Goal: Check status: Check status

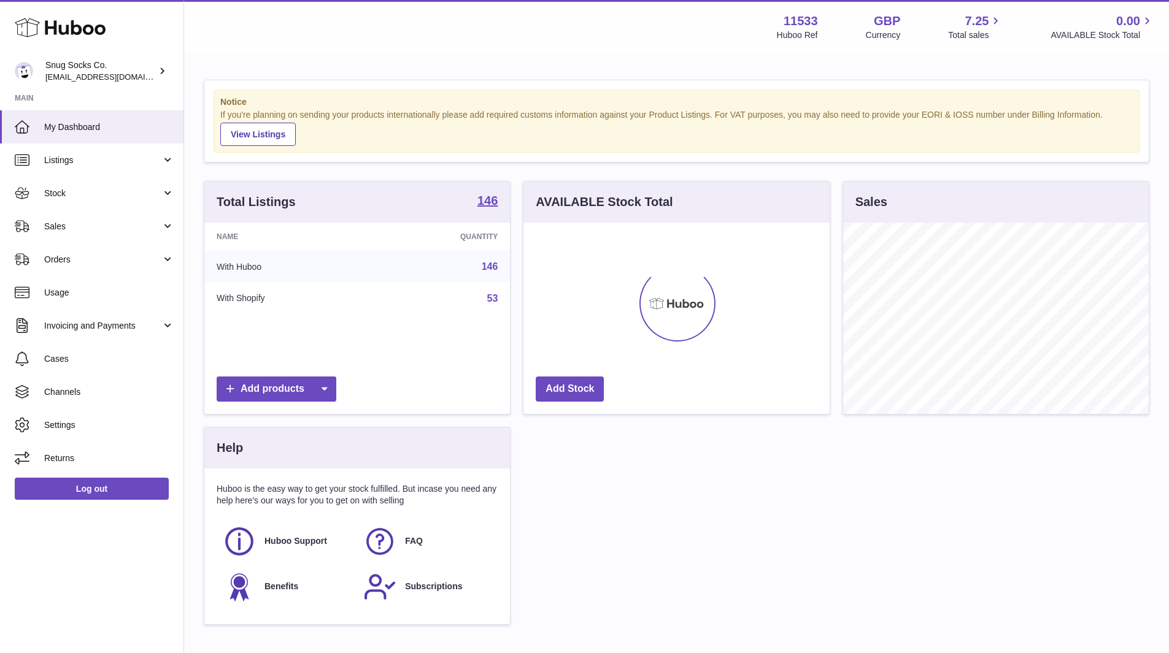
scroll to position [191, 306]
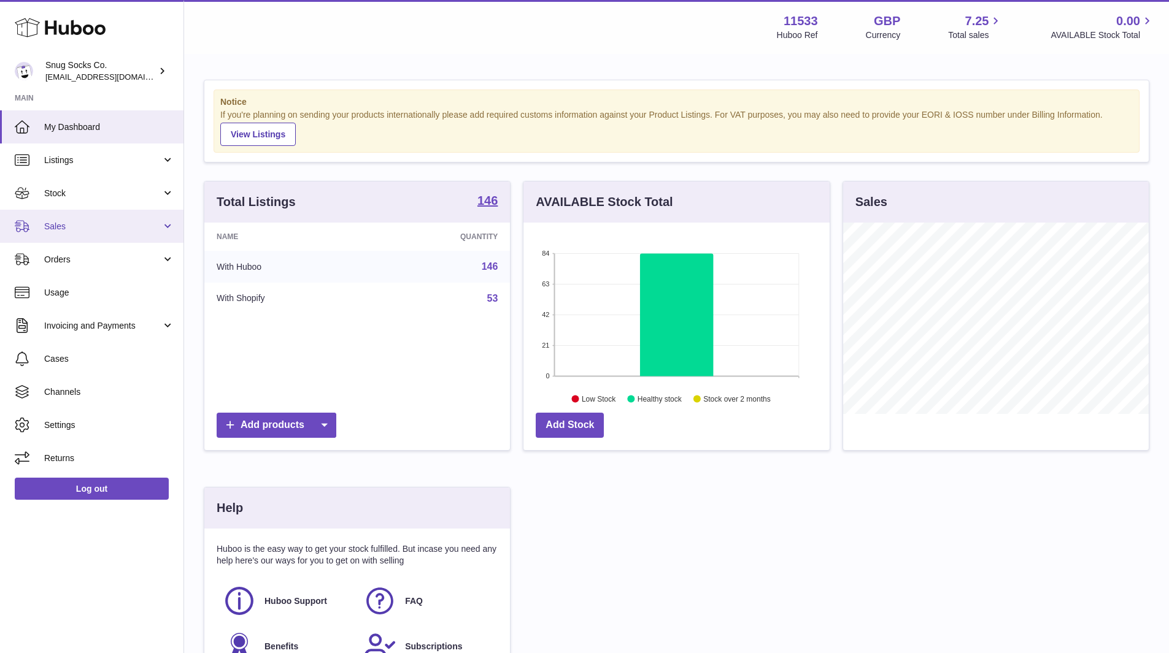
click at [87, 225] on span "Sales" at bounding box center [102, 227] width 117 height 12
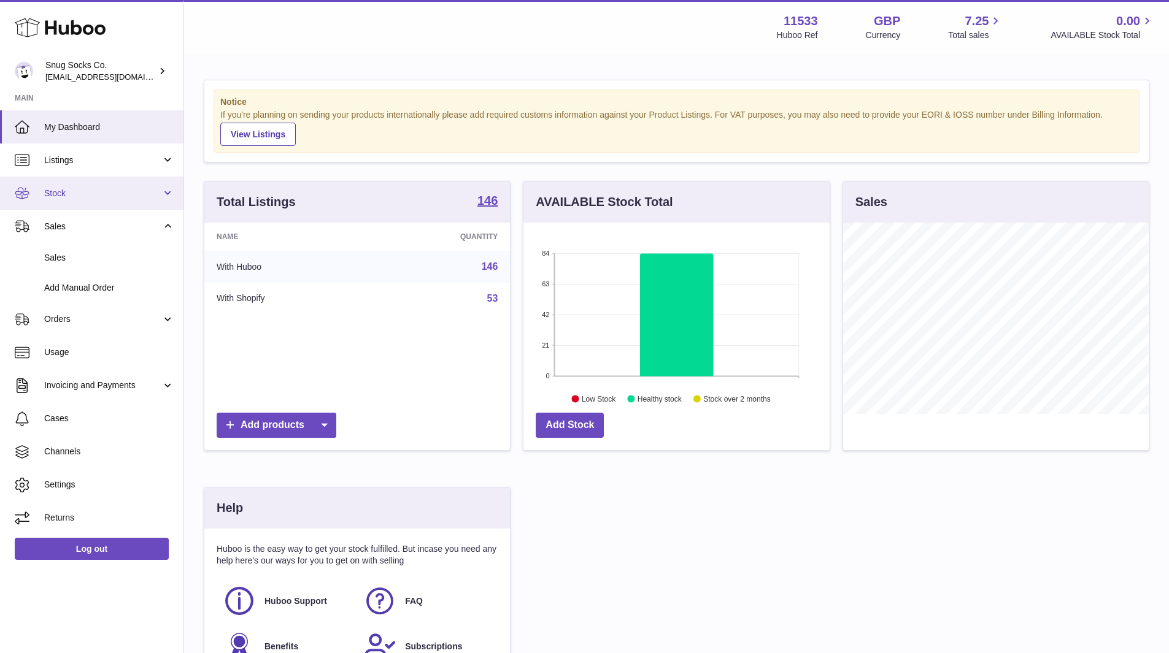
click at [93, 193] on span "Stock" at bounding box center [102, 194] width 117 height 12
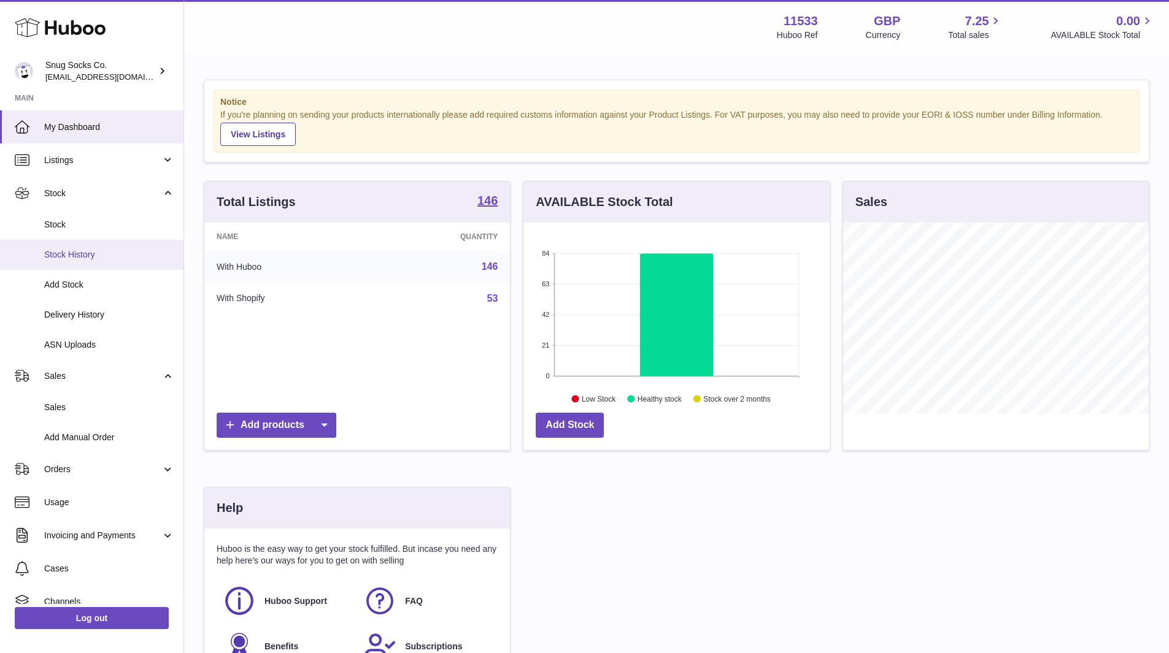
click at [90, 251] on span "Stock History" at bounding box center [109, 255] width 130 height 12
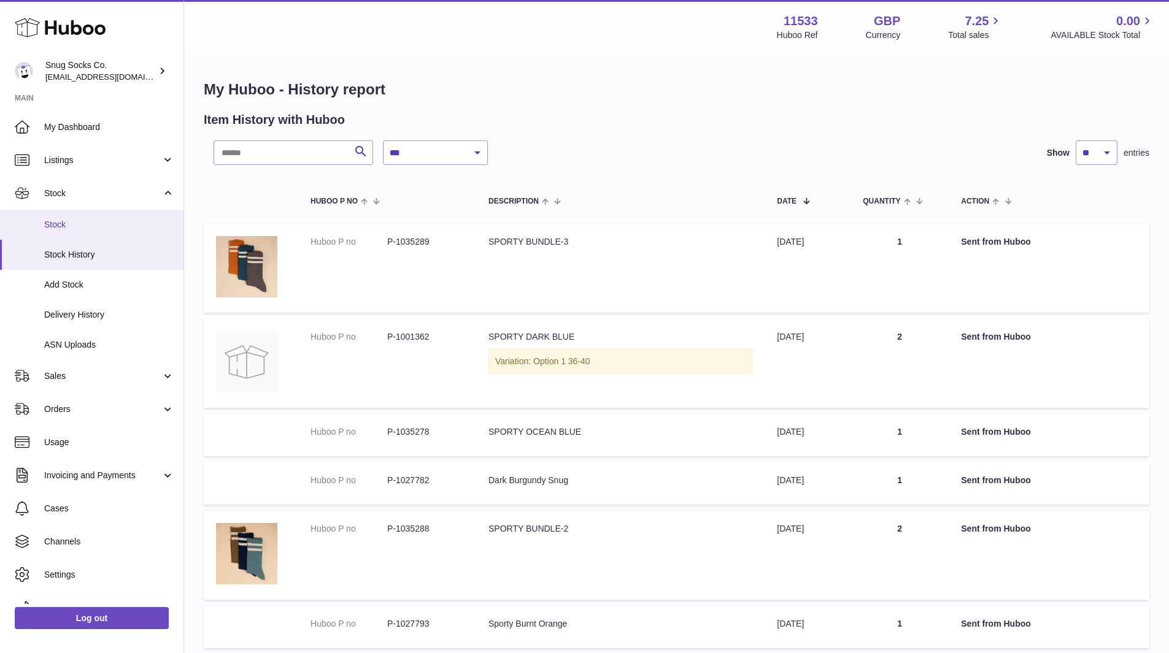
click at [72, 221] on span "Stock" at bounding box center [109, 225] width 130 height 12
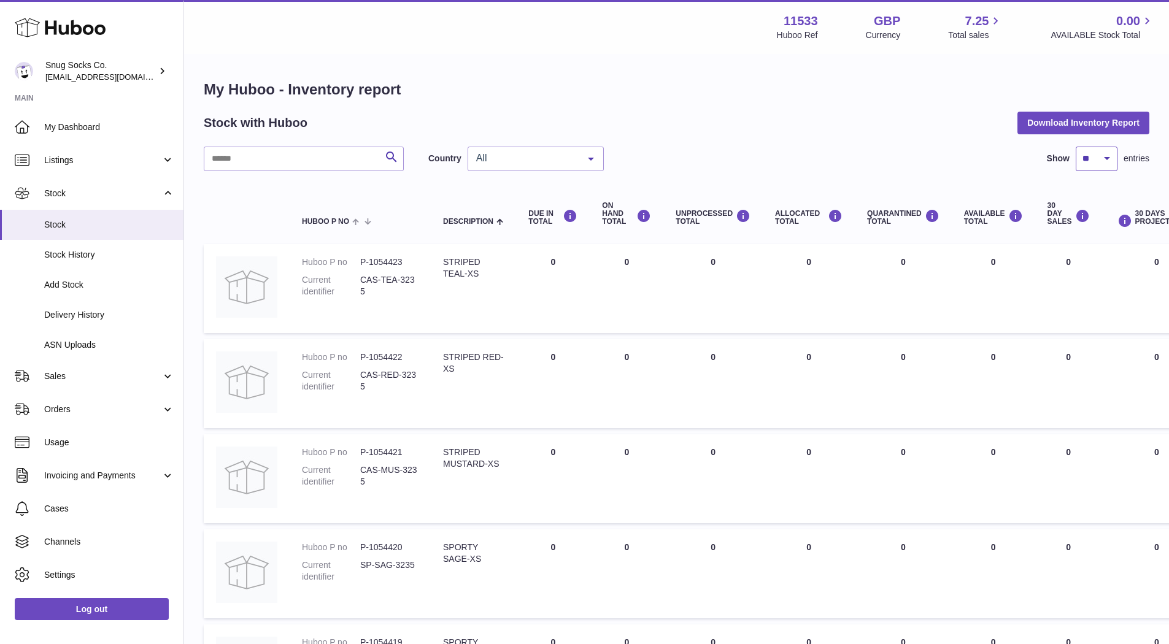
click at [1110, 159] on select "** ** ** ***" at bounding box center [1096, 159] width 42 height 25
select select "***"
click at [1075, 147] on select "** ** ** ***" at bounding box center [1096, 159] width 42 height 25
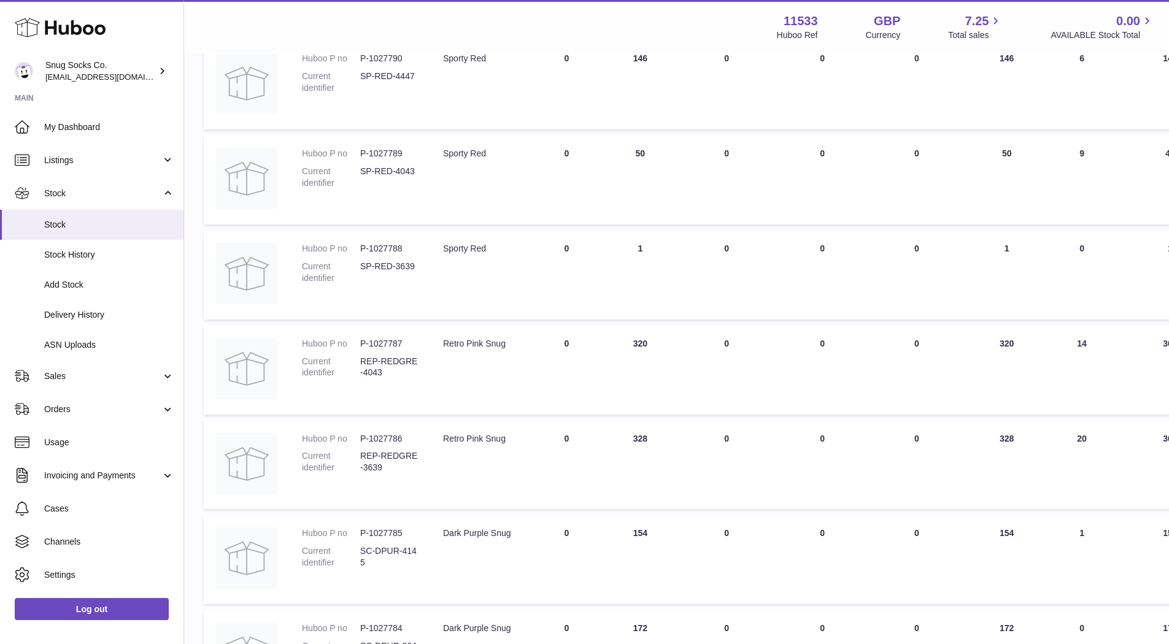
scroll to position [5827, 0]
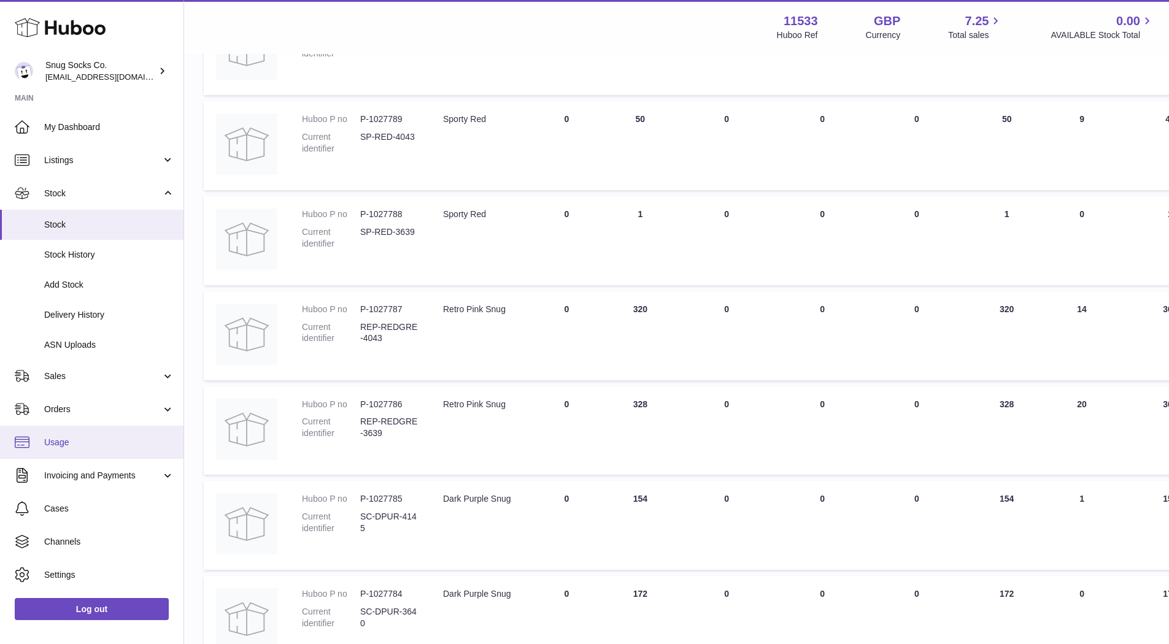
click at [98, 442] on span "Usage" at bounding box center [109, 443] width 130 height 12
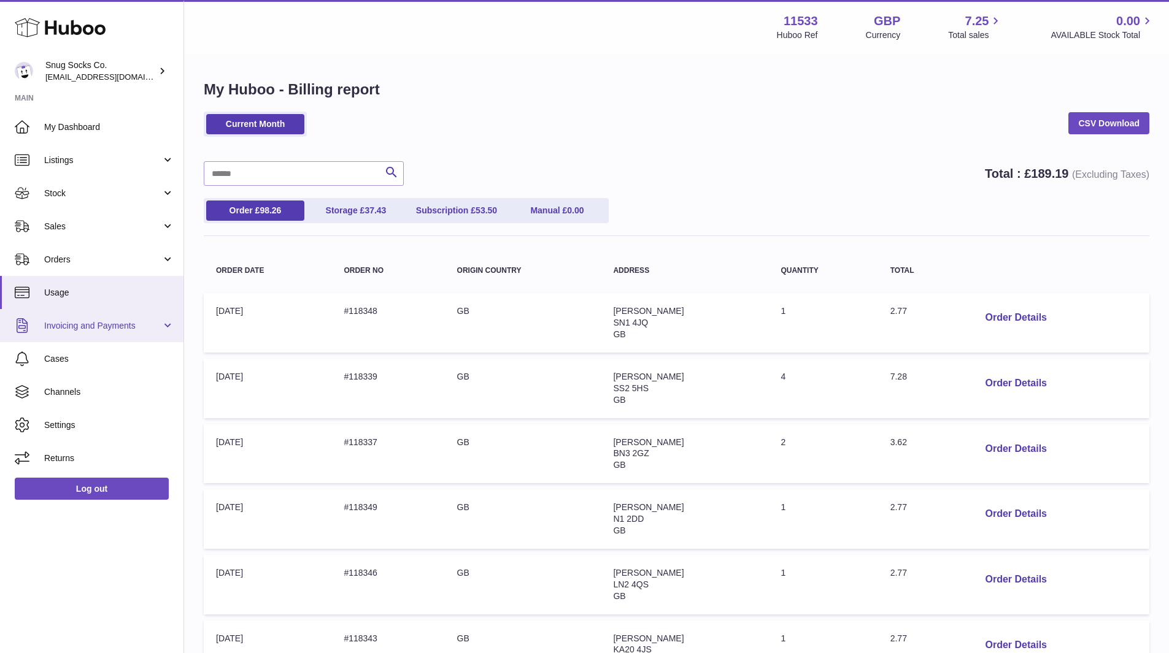
click at [107, 340] on link "Invoicing and Payments" at bounding box center [91, 325] width 183 height 33
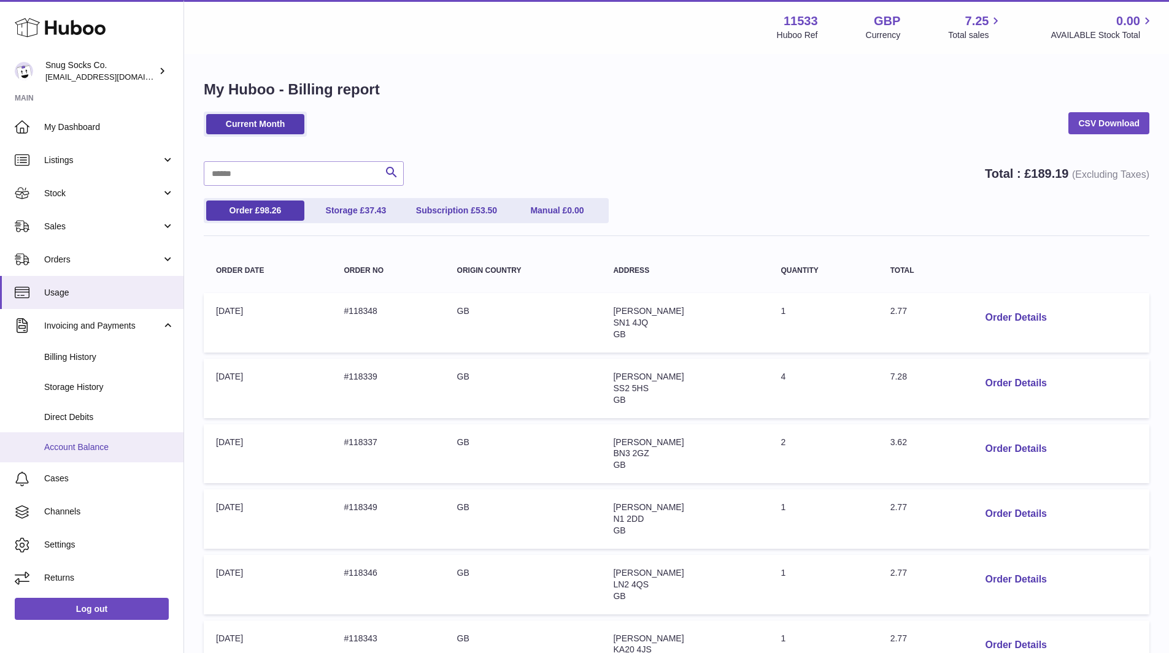
click at [108, 448] on span "Account Balance" at bounding box center [109, 448] width 130 height 12
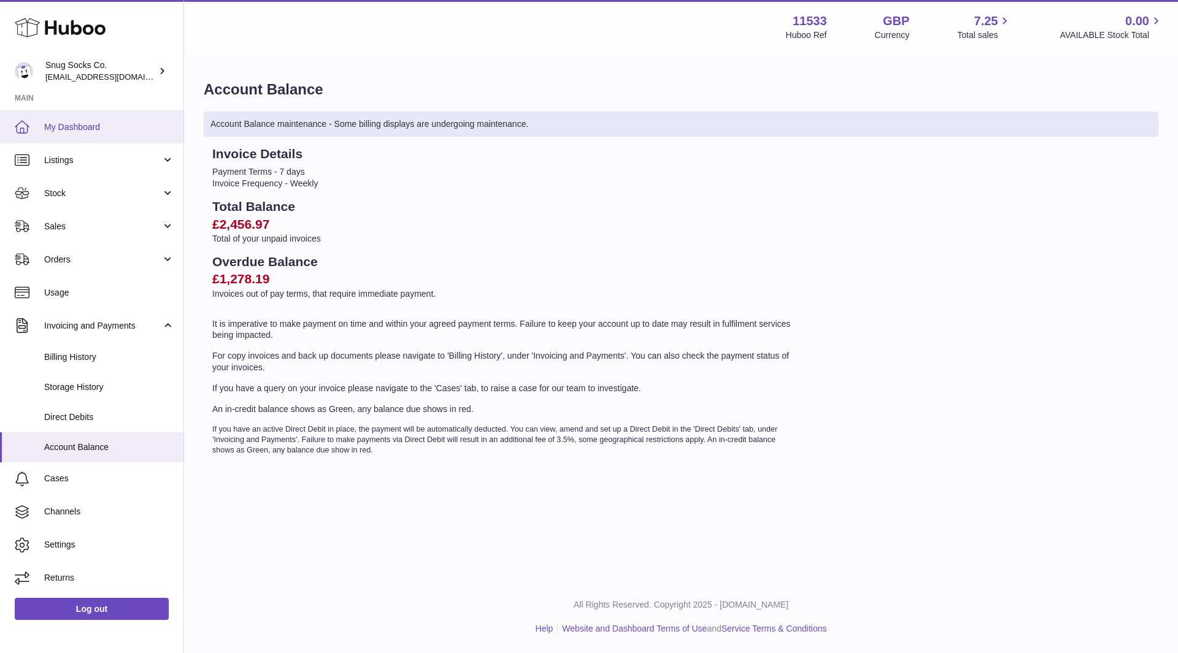
click at [92, 125] on span "My Dashboard" at bounding box center [109, 127] width 130 height 12
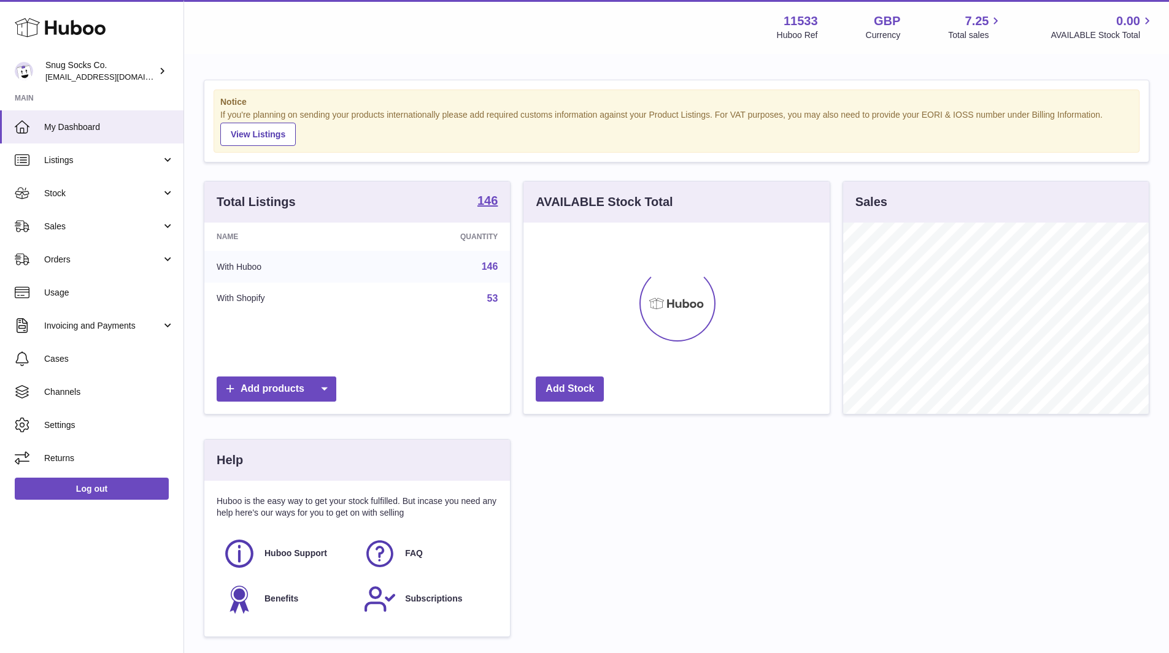
scroll to position [191, 306]
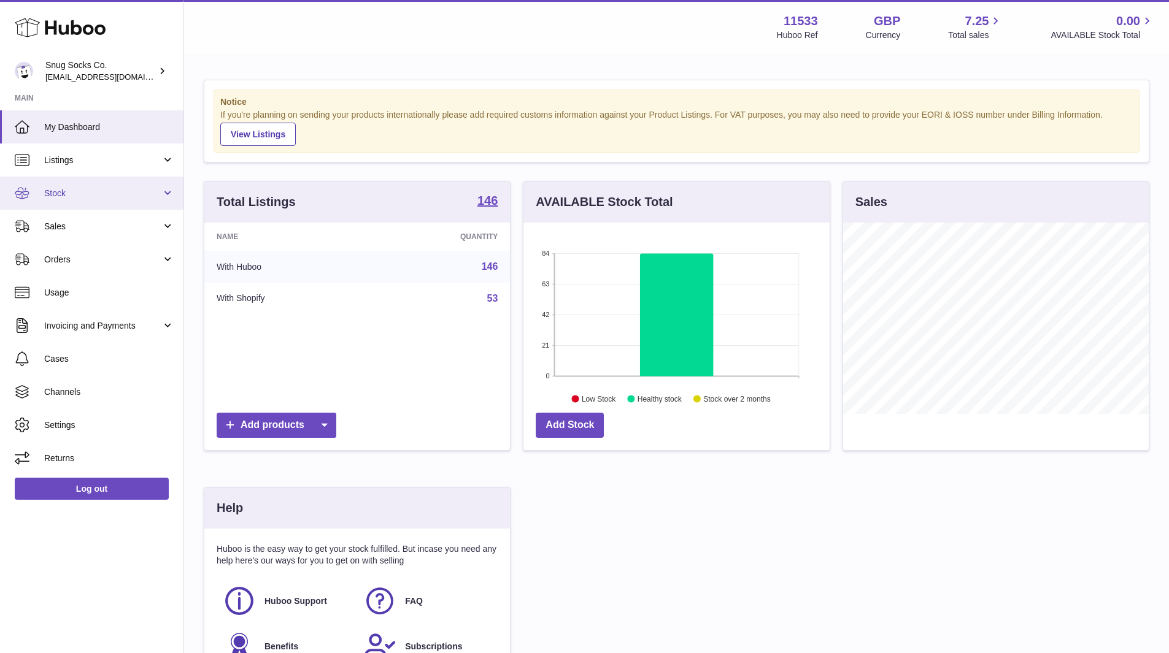
click at [79, 196] on span "Stock" at bounding box center [102, 194] width 117 height 12
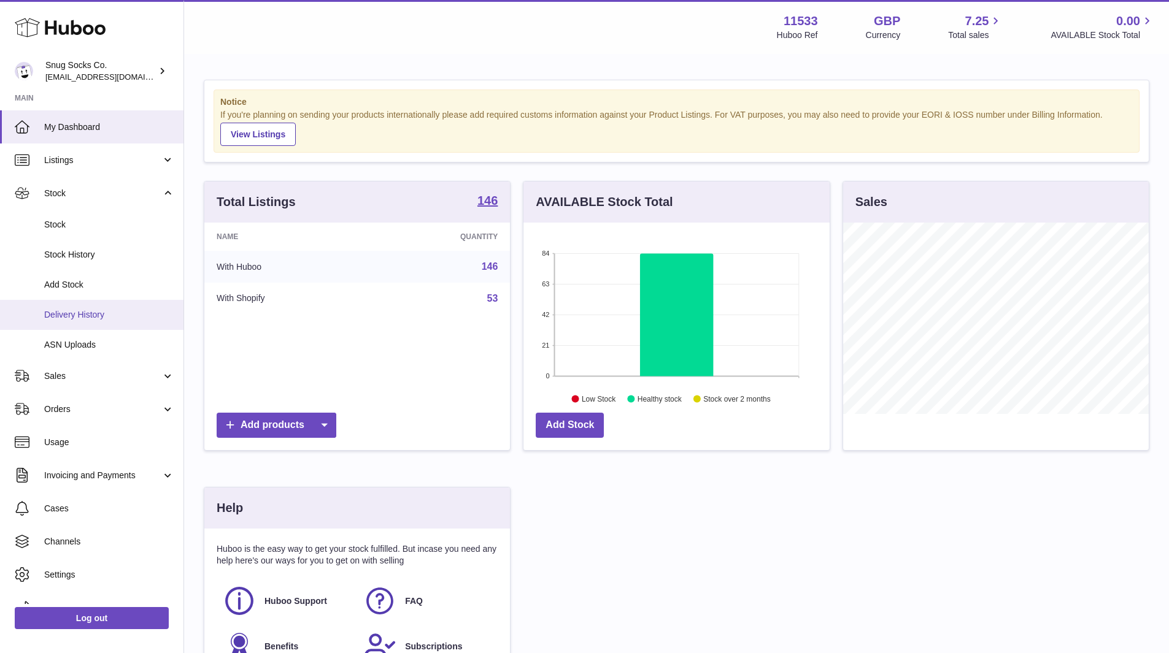
click at [102, 307] on link "Delivery History" at bounding box center [91, 315] width 183 height 30
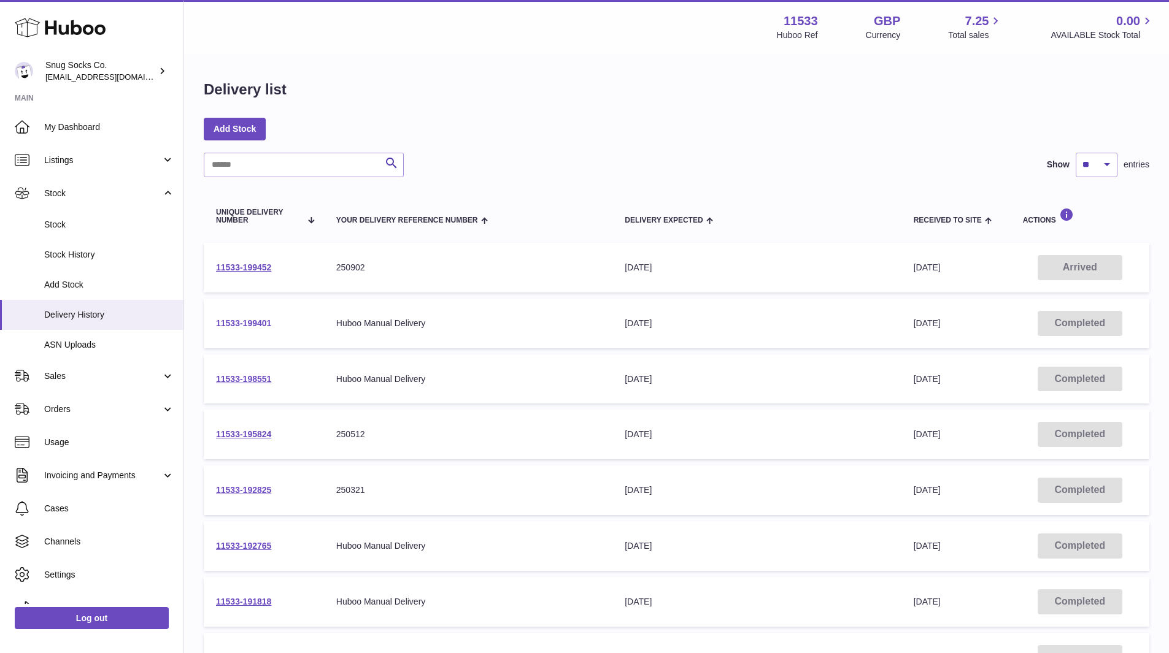
click at [235, 321] on link "11533-199401" at bounding box center [243, 323] width 55 height 10
click at [261, 269] on link "11533-199452" at bounding box center [243, 268] width 55 height 10
